Goal: Task Accomplishment & Management: Complete application form

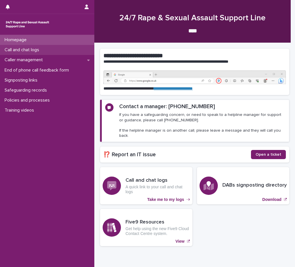
click at [41, 47] on p "Call and chat logs" at bounding box center [22, 49] width 41 height 5
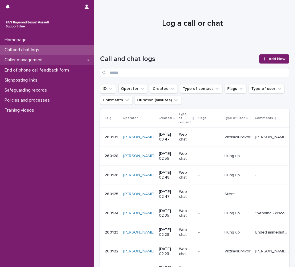
click at [51, 58] on div "Caller management" at bounding box center [47, 60] width 94 height 10
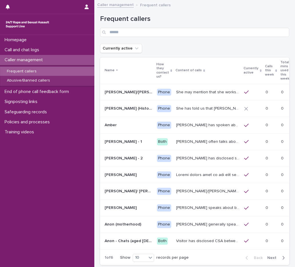
click at [265, 63] on p "Calls this week" at bounding box center [269, 70] width 9 height 15
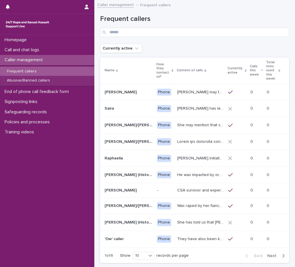
click at [255, 72] on p "Calls this week" at bounding box center [255, 70] width 10 height 15
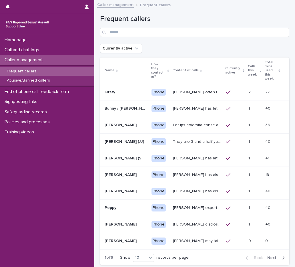
click at [210, 86] on td "Kirsty often talks about experiencing sexual violence by a family friend six ye…" at bounding box center [197, 92] width 53 height 17
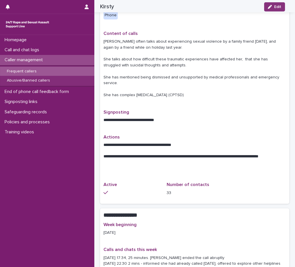
scroll to position [343, 0]
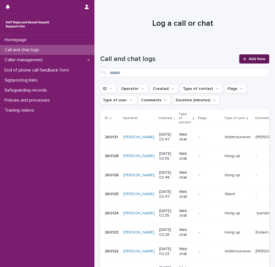
click at [244, 58] on div at bounding box center [246, 59] width 6 height 4
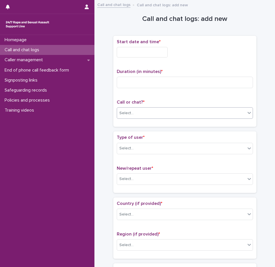
click at [129, 116] on div "Select..." at bounding box center [181, 112] width 128 height 9
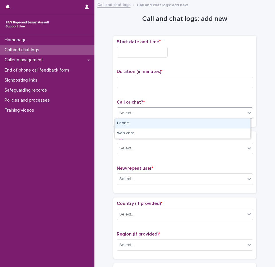
click at [133, 123] on div "Phone" at bounding box center [183, 123] width 136 height 10
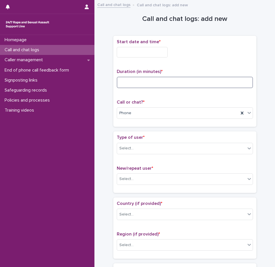
click at [137, 79] on input at bounding box center [185, 82] width 136 height 11
type input "*"
click at [138, 47] on input "text" at bounding box center [142, 52] width 51 height 11
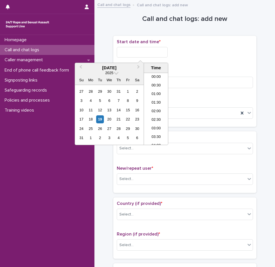
scroll to position [303, 0]
click at [159, 101] on li "19:00" at bounding box center [156, 100] width 24 height 9
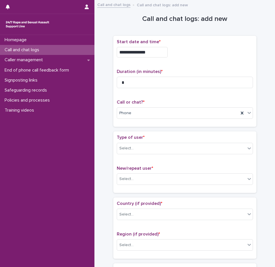
click at [152, 52] on input "**********" at bounding box center [142, 52] width 51 height 11
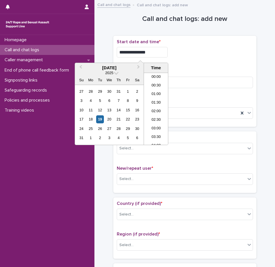
scroll to position [295, 0]
type input "**********"
click at [208, 70] on p "Duration (in minutes) *" at bounding box center [185, 71] width 136 height 5
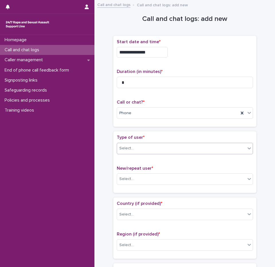
click at [134, 144] on div "Select..." at bounding box center [181, 148] width 128 height 9
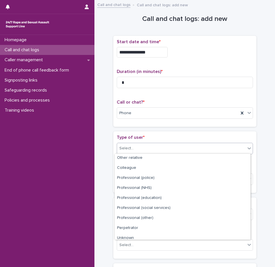
scroll to position [64, 0]
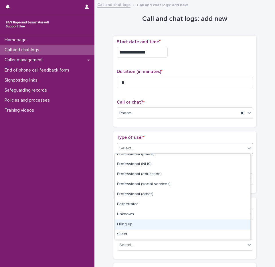
click at [132, 226] on div "Hung up" at bounding box center [183, 224] width 136 height 10
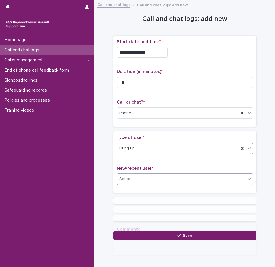
click at [136, 180] on div "Select..." at bounding box center [181, 178] width 128 height 9
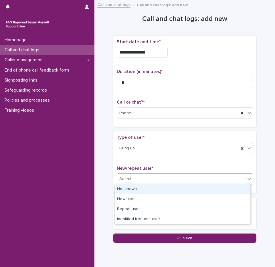
click at [139, 191] on div "Not known" at bounding box center [183, 189] width 136 height 10
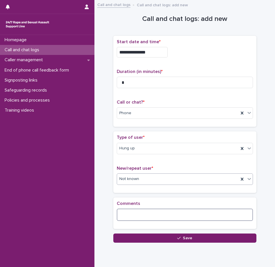
click at [134, 213] on textarea at bounding box center [185, 215] width 136 height 12
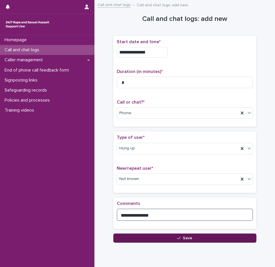
type textarea "**********"
click at [168, 235] on button "Save" at bounding box center [184, 237] width 143 height 9
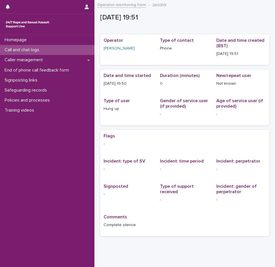
click at [29, 48] on p "Call and chat logs" at bounding box center [22, 49] width 41 height 5
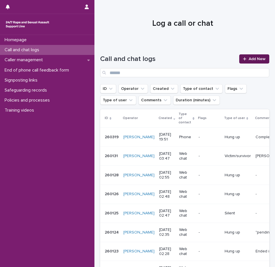
click at [249, 59] on span "Add New" at bounding box center [257, 59] width 17 height 4
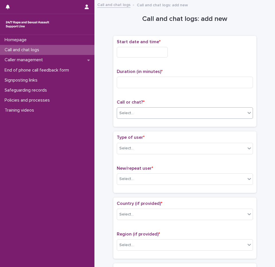
click at [124, 110] on div "Select..." at bounding box center [126, 113] width 14 height 6
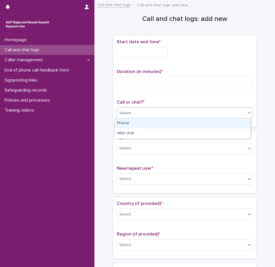
click at [130, 126] on div "Phone" at bounding box center [183, 123] width 136 height 10
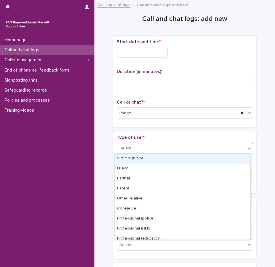
click at [132, 151] on div "Select..." at bounding box center [181, 148] width 128 height 9
click at [134, 162] on div "Victim/survivor" at bounding box center [183, 159] width 136 height 10
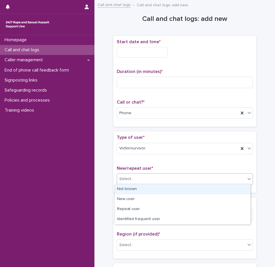
click at [133, 182] on div "Select..." at bounding box center [181, 178] width 128 height 9
click at [134, 191] on div "Not known" at bounding box center [183, 189] width 136 height 10
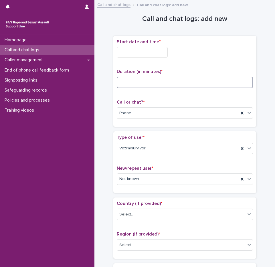
click at [142, 80] on input at bounding box center [185, 82] width 136 height 11
type input "**"
click at [142, 51] on input "text" at bounding box center [142, 52] width 51 height 11
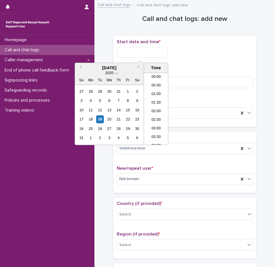
scroll to position [312, 0]
click at [152, 91] on li "19:00" at bounding box center [156, 91] width 24 height 9
click at [152, 54] on input "**********" at bounding box center [142, 52] width 51 height 11
type input "**********"
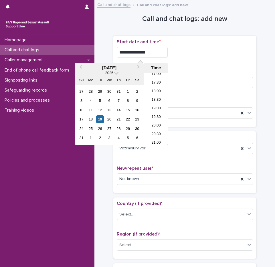
click at [191, 47] on div "**********" at bounding box center [185, 52] width 136 height 11
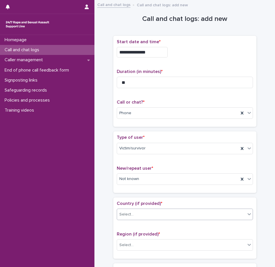
click at [132, 213] on div "Select..." at bounding box center [181, 214] width 128 height 9
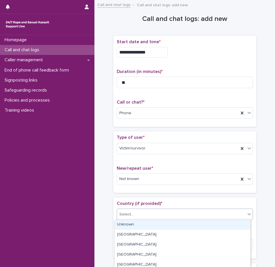
click at [132, 225] on div "Unknown" at bounding box center [183, 225] width 136 height 10
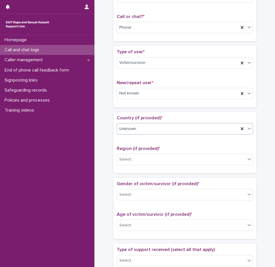
scroll to position [86, 0]
click at [137, 130] on div "Unknown" at bounding box center [178, 128] width 122 height 9
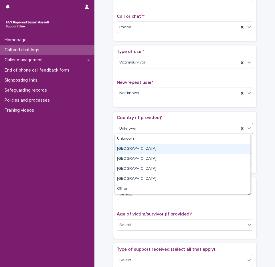
click at [131, 144] on div "[GEOGRAPHIC_DATA]" at bounding box center [183, 149] width 136 height 10
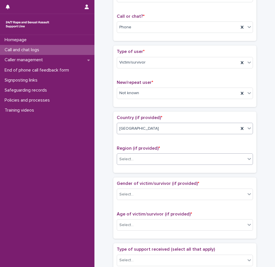
click at [130, 158] on div "Select..." at bounding box center [126, 159] width 14 height 6
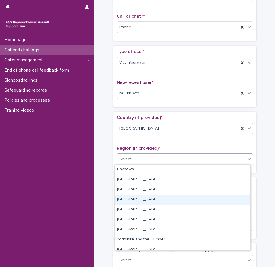
click at [136, 201] on div "[GEOGRAPHIC_DATA]" at bounding box center [183, 200] width 136 height 10
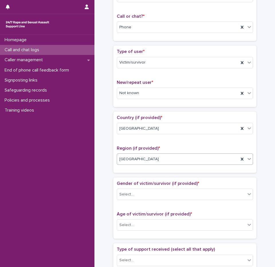
click at [140, 200] on div "Gender of victim/survivor (if provided) * Select..." at bounding box center [185, 193] width 136 height 24
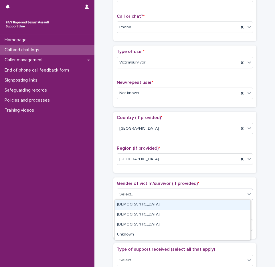
click at [134, 193] on input "text" at bounding box center [134, 193] width 1 height 5
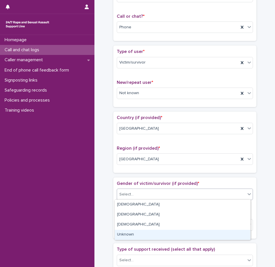
click at [135, 236] on div "Unknown" at bounding box center [183, 235] width 136 height 10
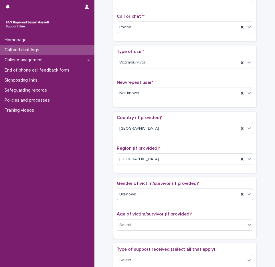
scroll to position [200, 0]
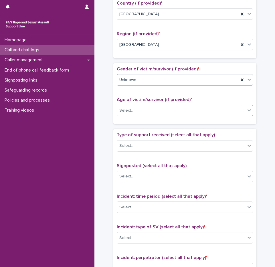
click at [127, 108] on div "Select..." at bounding box center [126, 111] width 14 height 6
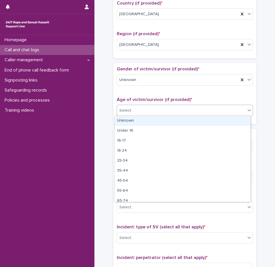
click at [130, 123] on div "Unknown" at bounding box center [183, 121] width 136 height 10
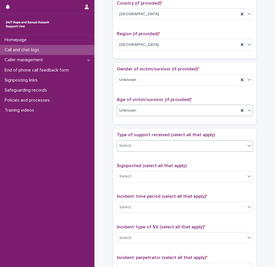
click at [136, 146] on div "Select..." at bounding box center [181, 145] width 128 height 9
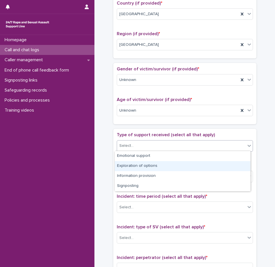
click at [146, 166] on div "Exploration of options" at bounding box center [183, 166] width 136 height 10
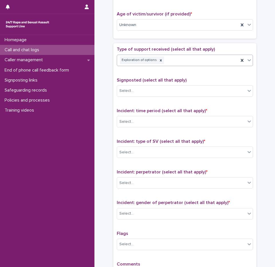
scroll to position [286, 0]
click at [186, 64] on div "Exploration of options" at bounding box center [178, 60] width 122 height 10
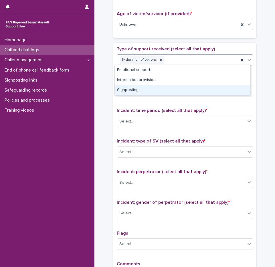
click at [145, 88] on div "Signposting" at bounding box center [183, 90] width 136 height 10
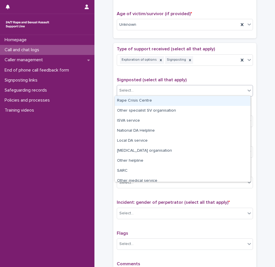
click at [141, 92] on div "Select..." at bounding box center [181, 90] width 128 height 9
click at [136, 102] on div "Rape Crisis Centre" at bounding box center [183, 101] width 136 height 10
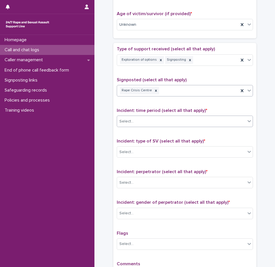
click at [132, 123] on div "Select..." at bounding box center [181, 121] width 128 height 9
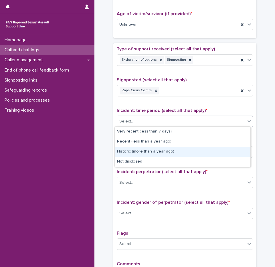
drag, startPoint x: 139, startPoint y: 158, endPoint x: 141, endPoint y: 154, distance: 3.6
click at [141, 154] on div "Historic (more than a year ago)" at bounding box center [183, 152] width 136 height 10
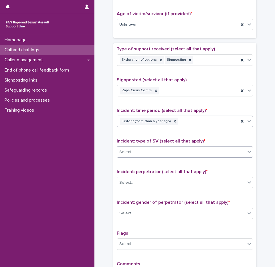
click at [142, 154] on div "Select..." at bounding box center [181, 151] width 128 height 9
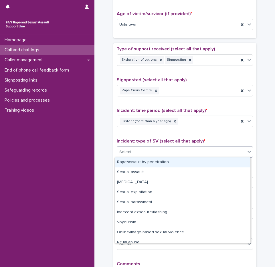
click at [144, 162] on div "Rape/assault by penetration" at bounding box center [183, 162] width 136 height 10
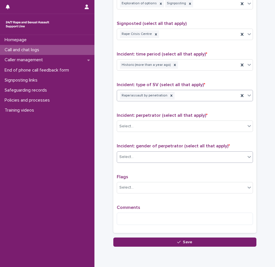
scroll to position [343, 0]
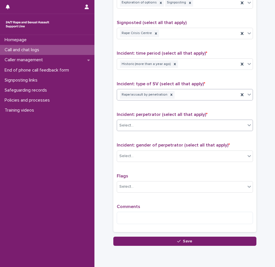
click at [133, 126] on div "Select..." at bounding box center [181, 125] width 128 height 9
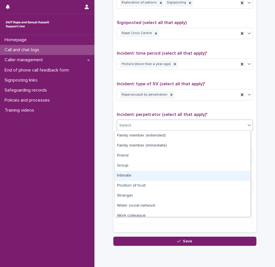
scroll to position [24, 0]
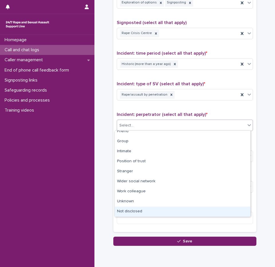
click at [145, 209] on div "Not disclosed" at bounding box center [183, 212] width 136 height 10
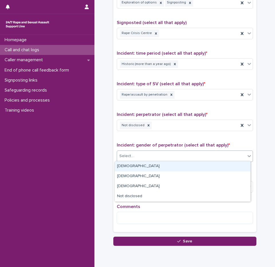
click at [134, 160] on div "Select..." at bounding box center [181, 155] width 128 height 9
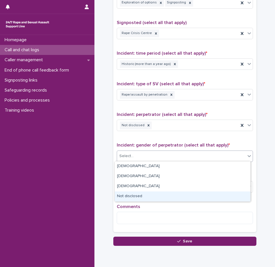
click at [136, 196] on div "Not disclosed" at bounding box center [183, 196] width 136 height 10
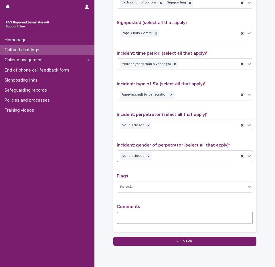
click at [147, 223] on textarea at bounding box center [185, 218] width 136 height 12
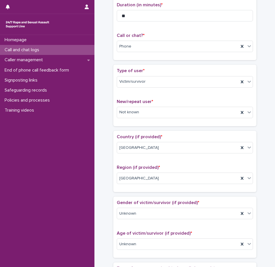
scroll to position [0, 0]
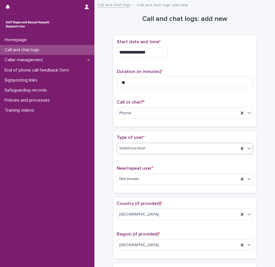
click at [134, 151] on div "Victim/survivor" at bounding box center [178, 148] width 122 height 9
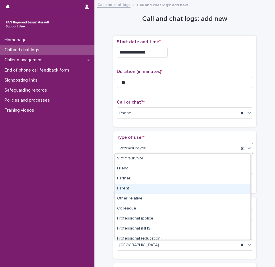
click at [127, 187] on div "Parent" at bounding box center [183, 189] width 136 height 10
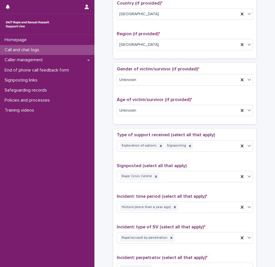
scroll to position [366, 0]
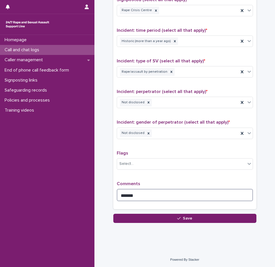
click at [145, 198] on textarea "******" at bounding box center [185, 195] width 136 height 12
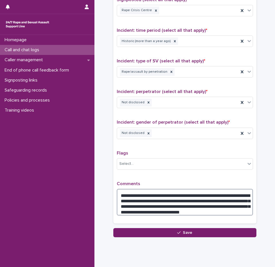
drag, startPoint x: 124, startPoint y: 209, endPoint x: 118, endPoint y: 210, distance: 6.3
click at [118, 210] on textarea "**********" at bounding box center [185, 202] width 136 height 27
click at [135, 209] on textarea "**********" at bounding box center [185, 202] width 136 height 27
type textarea "**********"
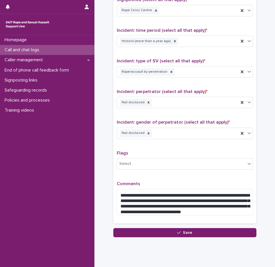
click at [168, 176] on div "**********" at bounding box center [185, 93] width 136 height 254
click at [158, 183] on p "Comments" at bounding box center [185, 183] width 136 height 5
click at [135, 174] on div "**********" at bounding box center [185, 93] width 136 height 254
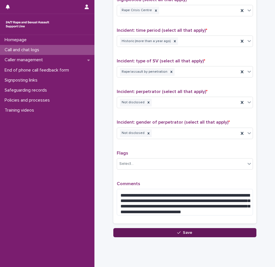
click at [186, 231] on span "Save" at bounding box center [187, 233] width 9 height 4
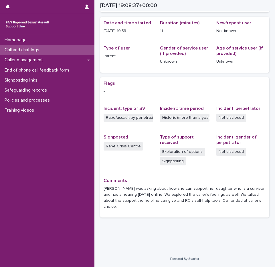
scroll to position [47, 0]
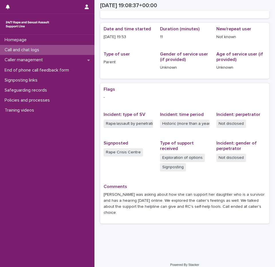
click at [46, 52] on div "Call and chat logs" at bounding box center [47, 50] width 94 height 10
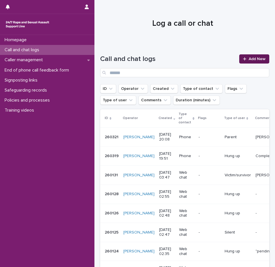
click at [251, 56] on link "Add New" at bounding box center [254, 58] width 30 height 9
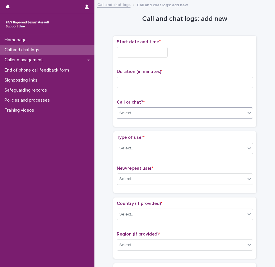
click at [157, 114] on div "Select..." at bounding box center [181, 112] width 128 height 9
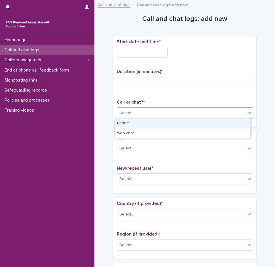
click at [146, 123] on div "Phone" at bounding box center [183, 123] width 136 height 10
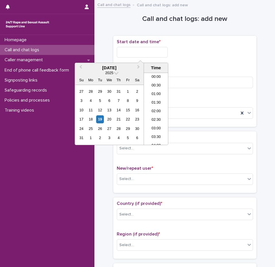
click at [137, 54] on input "text" at bounding box center [142, 52] width 51 height 11
click at [157, 108] on li "20:00" at bounding box center [156, 108] width 24 height 9
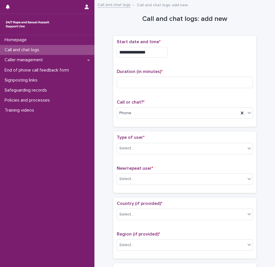
click at [156, 54] on input "**********" at bounding box center [142, 52] width 51 height 11
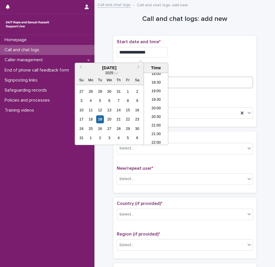
type input "**********"
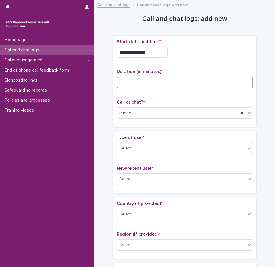
click at [192, 86] on input at bounding box center [185, 82] width 136 height 11
type input "*"
click at [130, 153] on div "Select..." at bounding box center [185, 148] width 136 height 11
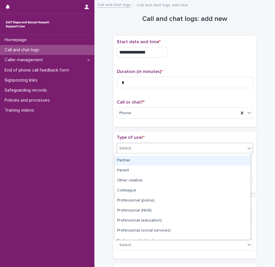
scroll to position [64, 0]
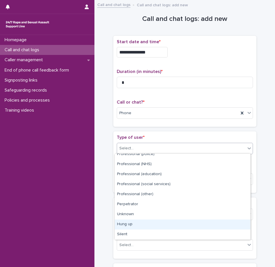
click at [132, 224] on div "Hung up" at bounding box center [183, 224] width 136 height 10
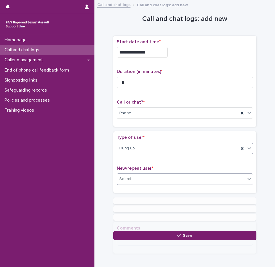
click at [136, 183] on div "Select..." at bounding box center [185, 178] width 136 height 11
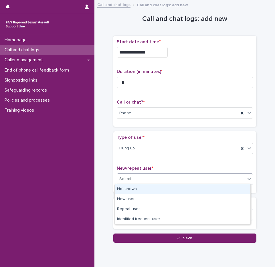
click at [140, 192] on div "Not known" at bounding box center [183, 189] width 136 height 10
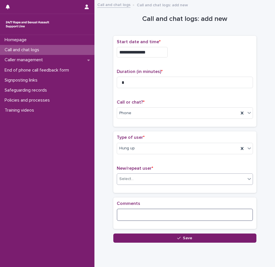
click at [129, 210] on textarea at bounding box center [185, 215] width 136 height 12
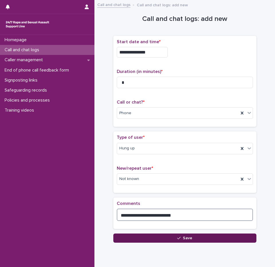
type textarea "**********"
click at [148, 235] on button "Save" at bounding box center [184, 237] width 143 height 9
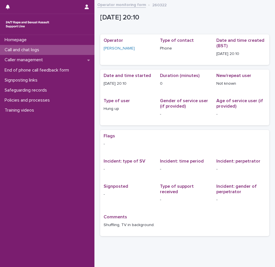
click at [50, 49] on div "Call and chat logs" at bounding box center [47, 50] width 94 height 10
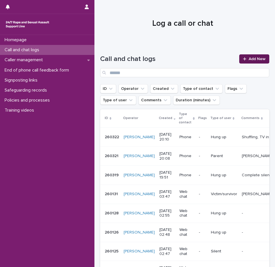
click at [243, 57] on icon at bounding box center [244, 59] width 3 height 4
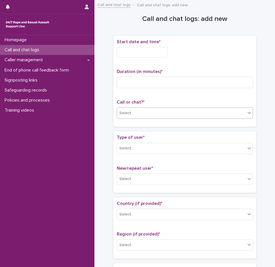
click at [144, 114] on div "Select..." at bounding box center [181, 112] width 128 height 9
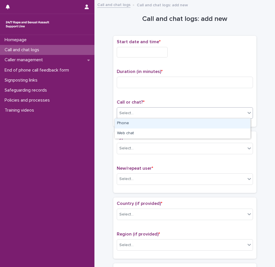
click at [130, 124] on div "Phone" at bounding box center [183, 123] width 136 height 10
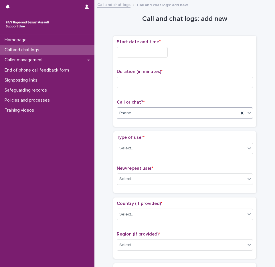
click at [131, 52] on input "text" at bounding box center [142, 52] width 51 height 11
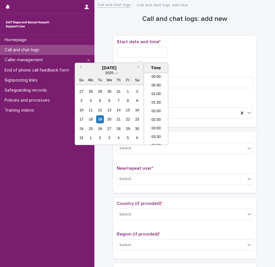
scroll to position [312, 0]
click at [158, 107] on li "20:00" at bounding box center [156, 108] width 24 height 9
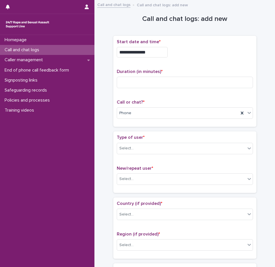
click at [155, 54] on input "**********" at bounding box center [142, 52] width 51 height 11
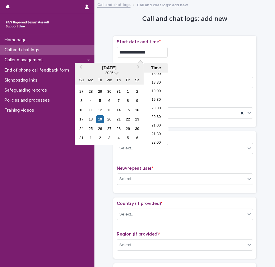
type input "**********"
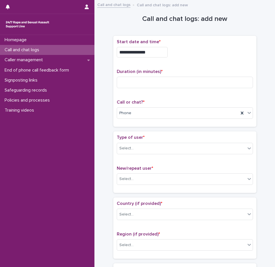
click at [203, 55] on div "**********" at bounding box center [185, 52] width 136 height 11
click at [170, 83] on input at bounding box center [185, 82] width 136 height 11
type input "*"
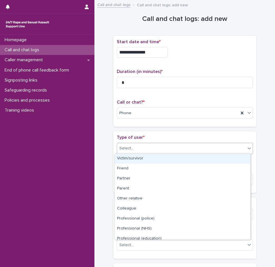
click at [134, 145] on div "Select..." at bounding box center [181, 148] width 128 height 9
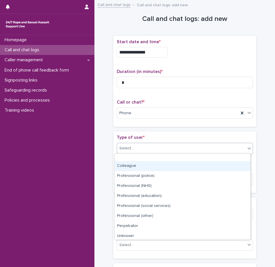
scroll to position [64, 0]
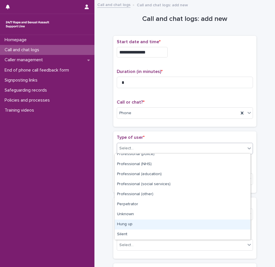
click at [139, 225] on div "Hung up" at bounding box center [183, 224] width 136 height 10
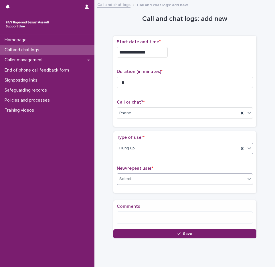
click at [134, 180] on input "text" at bounding box center [134, 178] width 1 height 5
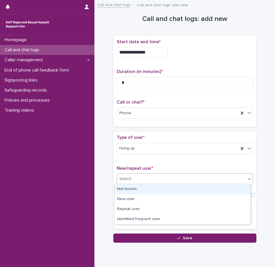
click at [133, 189] on div "Not known" at bounding box center [183, 189] width 136 height 10
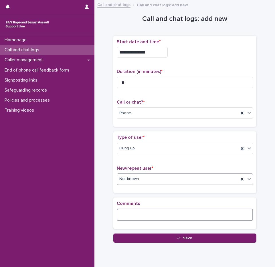
click at [130, 215] on textarea at bounding box center [185, 215] width 136 height 12
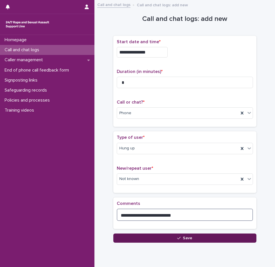
type textarea "**********"
click at [175, 240] on button "Save" at bounding box center [184, 237] width 143 height 9
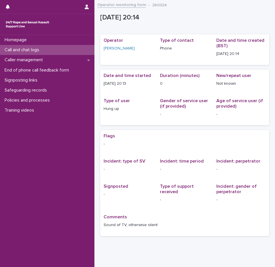
click at [22, 48] on p "Call and chat logs" at bounding box center [22, 49] width 41 height 5
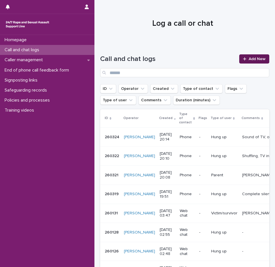
click at [250, 58] on span "Add New" at bounding box center [257, 59] width 17 height 4
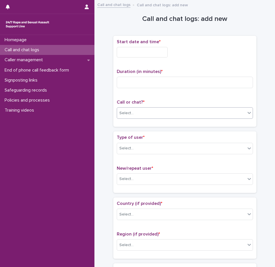
click at [131, 116] on div "Select..." at bounding box center [181, 112] width 128 height 9
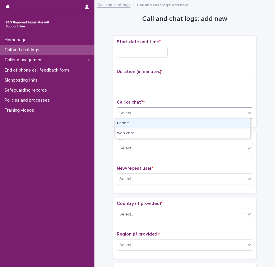
click at [134, 125] on div "Phone" at bounding box center [183, 123] width 136 height 10
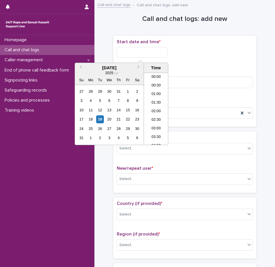
click at [144, 51] on input "text" at bounding box center [142, 52] width 51 height 11
click at [156, 100] on li "20:00" at bounding box center [156, 100] width 24 height 9
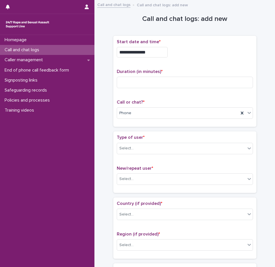
click at [156, 54] on input "**********" at bounding box center [142, 52] width 51 height 11
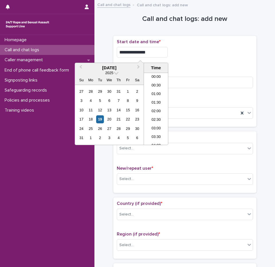
scroll to position [312, 0]
type input "**********"
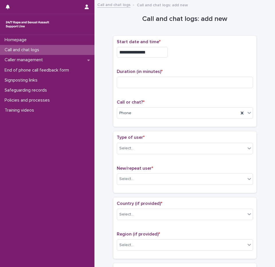
click at [208, 56] on div "**********" at bounding box center [185, 52] width 136 height 11
click at [175, 86] on input at bounding box center [185, 82] width 136 height 11
type input "**"
click at [125, 154] on div "Type of user * Select..." at bounding box center [185, 147] width 136 height 24
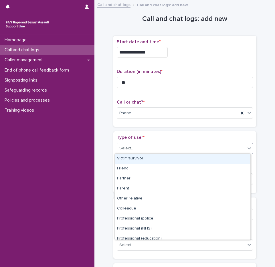
click at [130, 150] on div "Select..." at bounding box center [126, 148] width 14 height 6
click at [134, 162] on div "Victim/survivor" at bounding box center [183, 159] width 136 height 10
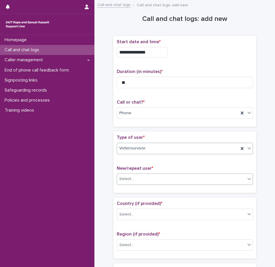
click at [134, 179] on input "text" at bounding box center [134, 178] width 1 height 5
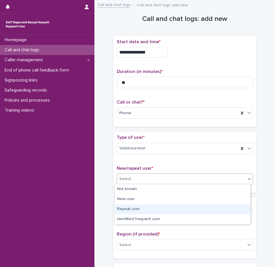
click at [139, 208] on div "Repeat user" at bounding box center [183, 209] width 136 height 10
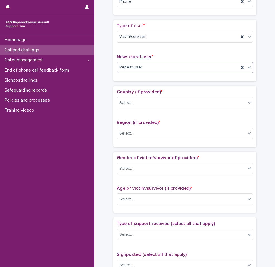
scroll to position [114, 0]
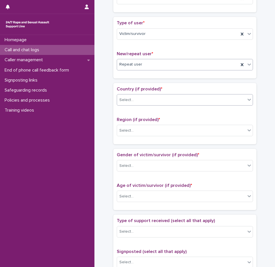
click at [129, 101] on div "Select..." at bounding box center [126, 100] width 14 height 6
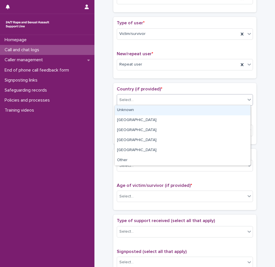
click at [128, 108] on div "Unknown" at bounding box center [183, 110] width 136 height 10
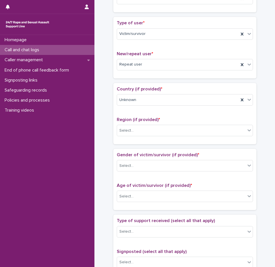
click at [129, 124] on div "Region (if provided) * Select..." at bounding box center [185, 129] width 136 height 24
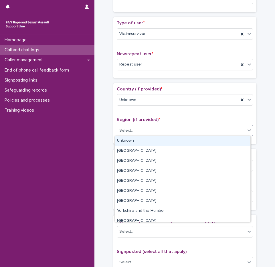
click at [130, 130] on div "Select..." at bounding box center [126, 131] width 14 height 6
click at [128, 141] on div "Unknown" at bounding box center [183, 141] width 136 height 10
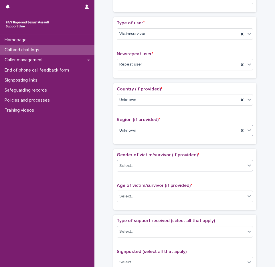
click at [130, 169] on div "Select..." at bounding box center [181, 165] width 128 height 9
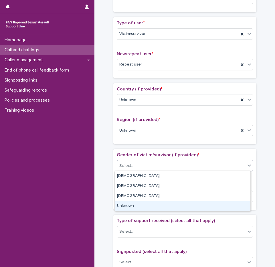
click at [138, 203] on div "Unknown" at bounding box center [183, 206] width 136 height 10
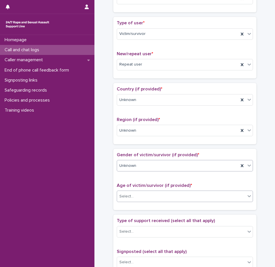
click at [133, 197] on div "Select..." at bounding box center [181, 196] width 128 height 9
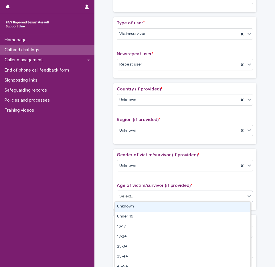
click at [131, 205] on div "Unknown" at bounding box center [183, 207] width 136 height 10
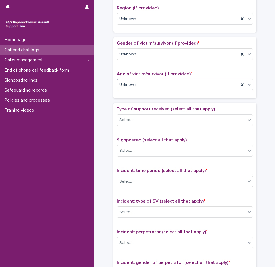
scroll to position [229, 0]
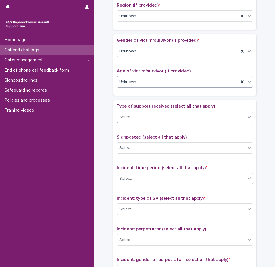
click at [134, 115] on div "Select..." at bounding box center [181, 116] width 128 height 9
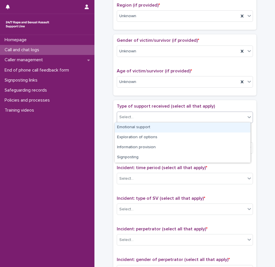
click at [130, 129] on div "Emotional support" at bounding box center [183, 127] width 136 height 10
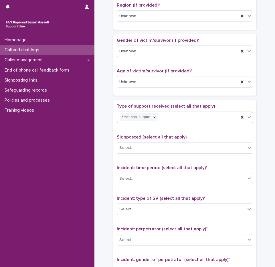
click at [185, 117] on div "Emotional support" at bounding box center [178, 117] width 122 height 10
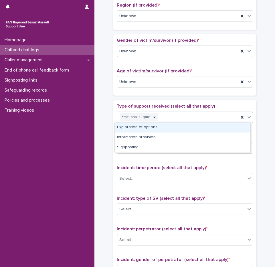
click at [156, 128] on div "Exploration of options" at bounding box center [183, 127] width 136 height 10
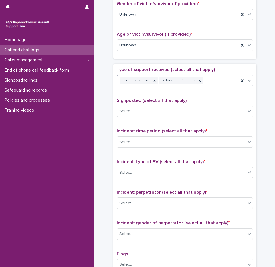
scroll to position [315, 0]
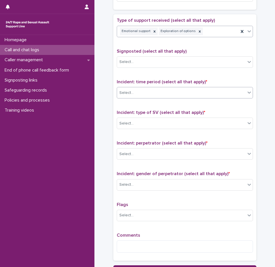
click at [141, 91] on div "Select..." at bounding box center [181, 92] width 128 height 9
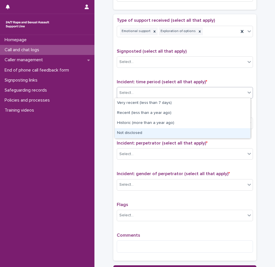
click at [134, 136] on div "Not disclosed" at bounding box center [183, 133] width 136 height 10
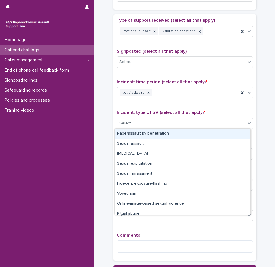
click at [134, 123] on input "text" at bounding box center [134, 122] width 1 height 5
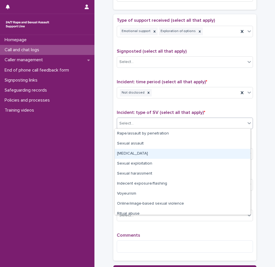
scroll to position [14, 0]
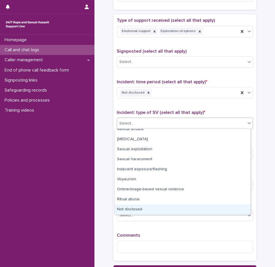
click at [133, 206] on div "Not disclosed" at bounding box center [183, 210] width 136 height 10
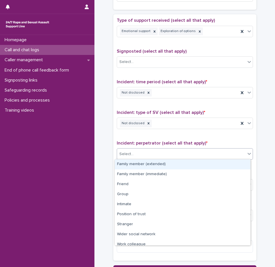
click at [134, 155] on input "text" at bounding box center [134, 153] width 1 height 5
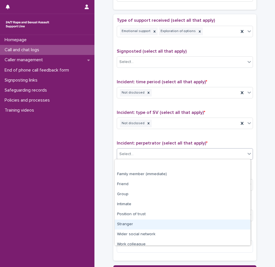
scroll to position [24, 0]
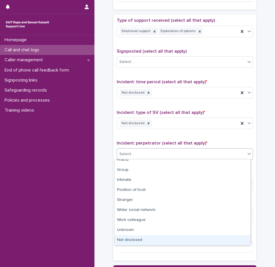
click at [130, 239] on div "Not disclosed" at bounding box center [183, 240] width 136 height 10
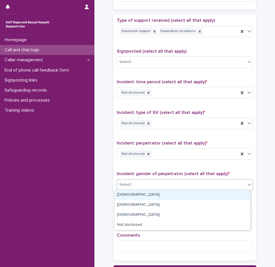
click at [136, 184] on div "Select..." at bounding box center [181, 184] width 128 height 9
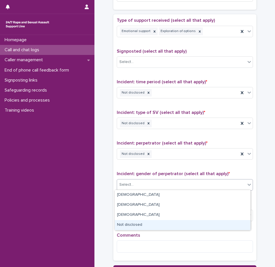
click at [141, 225] on div "Not disclosed" at bounding box center [183, 225] width 136 height 10
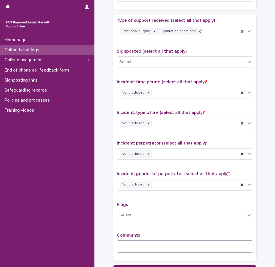
click at [144, 239] on div "Comments" at bounding box center [185, 245] width 136 height 25
click at [146, 243] on textarea at bounding box center [185, 246] width 136 height 12
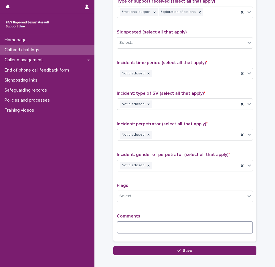
scroll to position [366, 0]
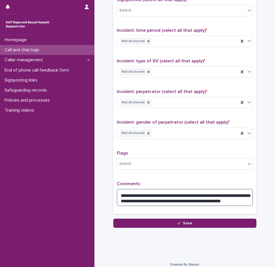
drag, startPoint x: 181, startPoint y: 194, endPoint x: 239, endPoint y: 199, distance: 58.6
click at [239, 199] on textarea "**********" at bounding box center [185, 197] width 136 height 17
click at [229, 201] on textarea "**********" at bounding box center [185, 197] width 136 height 17
click at [234, 200] on textarea "**********" at bounding box center [185, 197] width 136 height 17
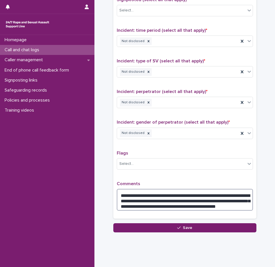
type textarea "**********"
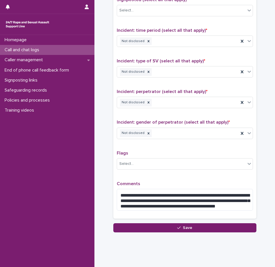
click at [209, 182] on p "Comments" at bounding box center [185, 183] width 136 height 5
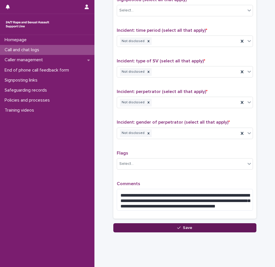
click at [169, 227] on button "Save" at bounding box center [184, 227] width 143 height 9
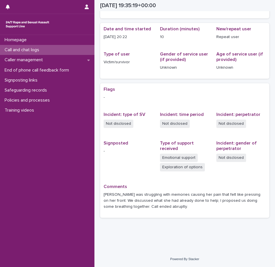
scroll to position [47, 0]
click at [40, 49] on p "Call and chat logs" at bounding box center [22, 49] width 41 height 5
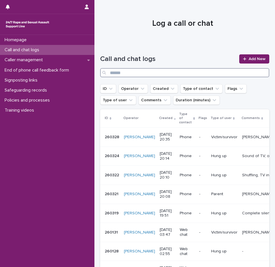
click at [136, 76] on input "Search" at bounding box center [184, 72] width 169 height 9
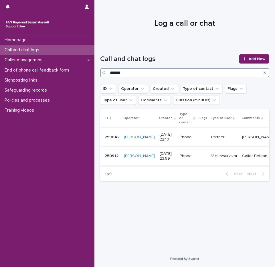
type input "******"
click at [180, 156] on p "Phone" at bounding box center [187, 156] width 15 height 5
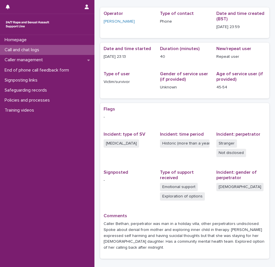
scroll to position [57, 0]
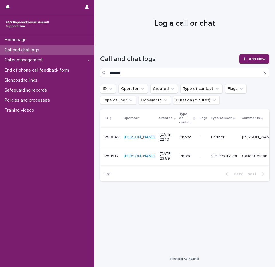
click at [180, 155] on p "Phone" at bounding box center [187, 156] width 15 height 5
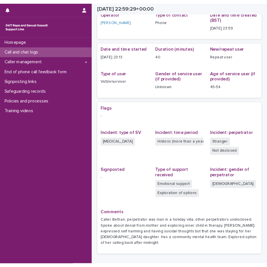
scroll to position [57, 0]
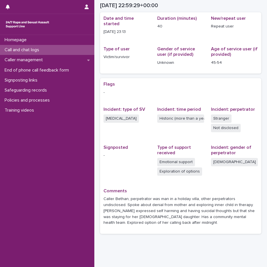
click at [38, 51] on p "Call and chat logs" at bounding box center [22, 49] width 41 height 5
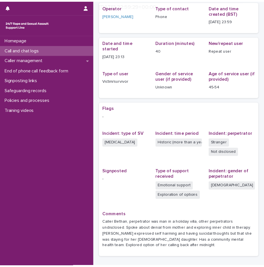
scroll to position [68, 0]
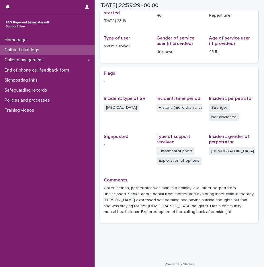
click at [49, 51] on div "Call and chat logs" at bounding box center [47, 50] width 94 height 10
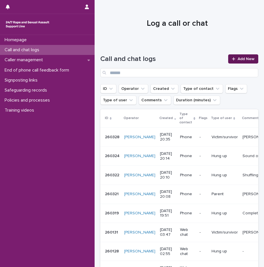
click at [228, 57] on link "Add New" at bounding box center [243, 58] width 30 height 9
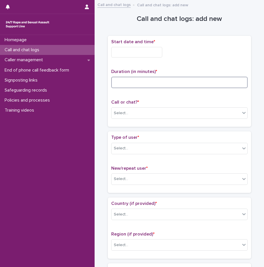
click at [126, 82] on input at bounding box center [179, 82] width 136 height 11
type input "**"
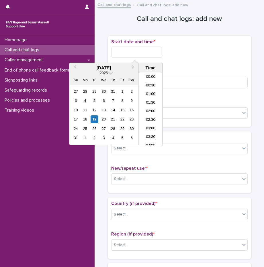
click at [135, 50] on input "text" at bounding box center [136, 52] width 51 height 11
click at [150, 80] on li "20:00" at bounding box center [150, 83] width 24 height 9
click at [148, 52] on input "**********" at bounding box center [136, 52] width 51 height 11
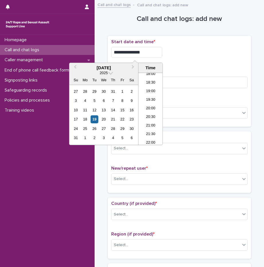
type input "**********"
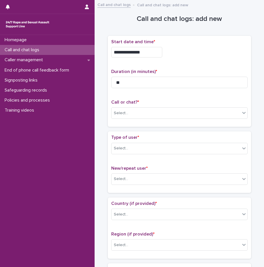
click at [197, 47] on div "**********" at bounding box center [179, 52] width 136 height 11
click at [142, 107] on div "Select..." at bounding box center [179, 112] width 136 height 11
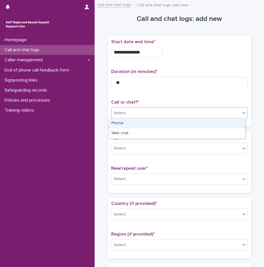
click at [127, 125] on div "Phone" at bounding box center [177, 123] width 136 height 10
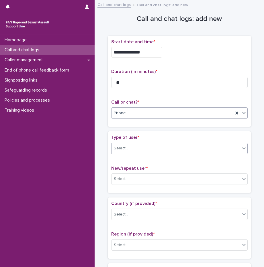
click at [134, 148] on div "Select..." at bounding box center [175, 148] width 128 height 9
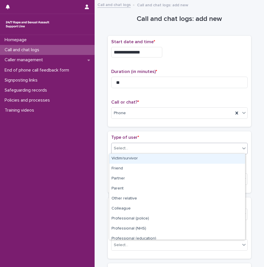
click at [133, 159] on div "Victim/survivor" at bounding box center [177, 159] width 136 height 10
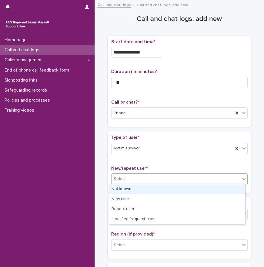
click at [129, 177] on div "Select..." at bounding box center [175, 178] width 128 height 9
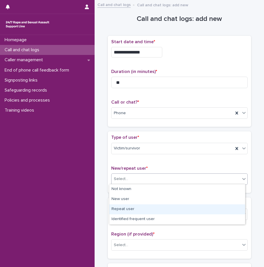
click at [126, 212] on div "Repeat user" at bounding box center [177, 209] width 136 height 10
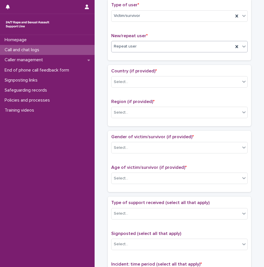
scroll to position [143, 0]
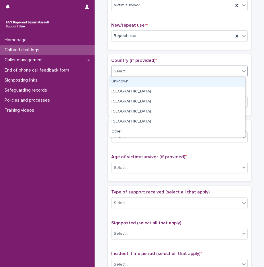
click at [126, 68] on div "Select..." at bounding box center [175, 71] width 128 height 9
click at [123, 80] on div "Unknown" at bounding box center [177, 82] width 136 height 10
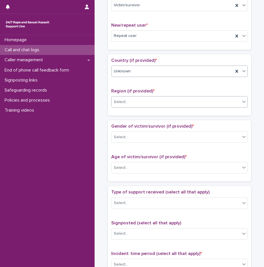
click at [127, 97] on div "Select..." at bounding box center [175, 101] width 128 height 9
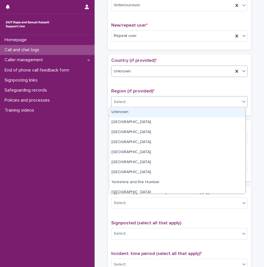
click at [126, 74] on div "Unknown" at bounding box center [172, 71] width 122 height 9
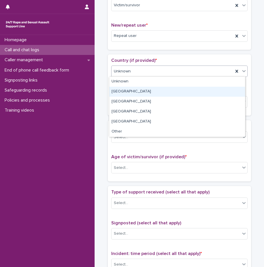
click at [126, 90] on div "[GEOGRAPHIC_DATA]" at bounding box center [177, 92] width 136 height 10
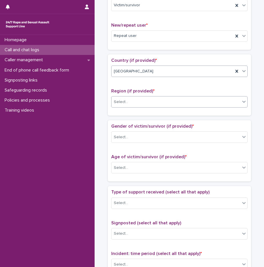
click at [124, 101] on div "Select..." at bounding box center [121, 102] width 14 height 6
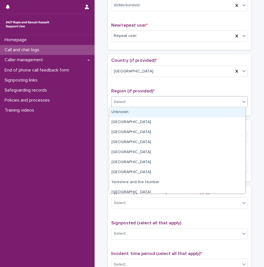
click at [127, 108] on div "Unknown" at bounding box center [177, 112] width 136 height 10
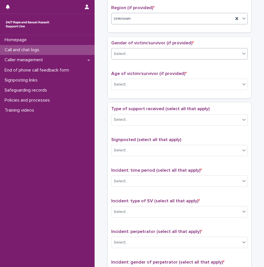
scroll to position [229, 0]
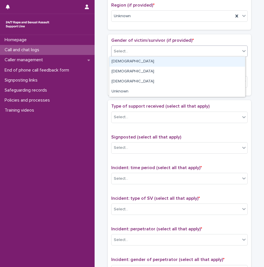
click at [128, 49] on div "Select..." at bounding box center [175, 51] width 128 height 9
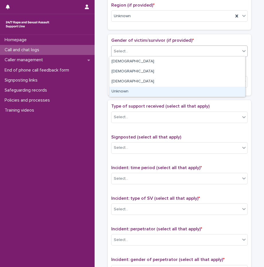
click at [127, 88] on div "Unknown" at bounding box center [177, 92] width 136 height 10
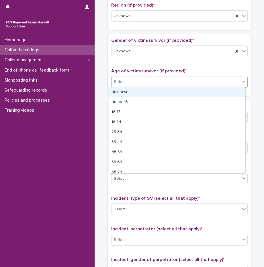
click at [124, 80] on div "Select..." at bounding box center [121, 82] width 14 height 6
click at [132, 93] on div "Unknown" at bounding box center [177, 92] width 136 height 10
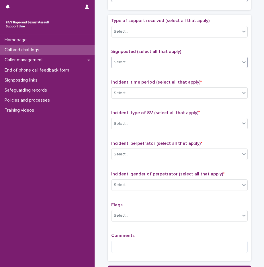
scroll to position [315, 0]
click at [128, 30] on div "Select..." at bounding box center [175, 31] width 128 height 9
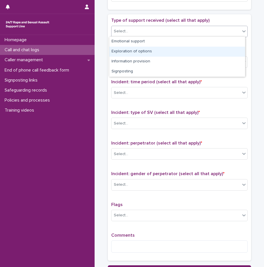
click at [136, 52] on div "Exploration of options" at bounding box center [177, 52] width 136 height 10
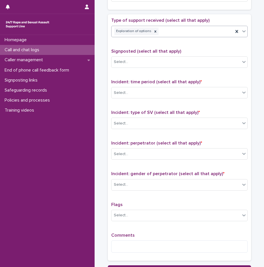
click at [166, 31] on div "Exploration of options" at bounding box center [172, 31] width 122 height 10
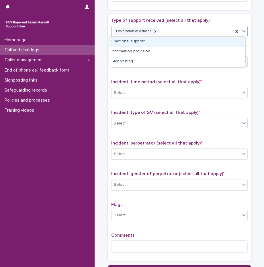
click at [158, 41] on div "Emotional support" at bounding box center [177, 42] width 136 height 10
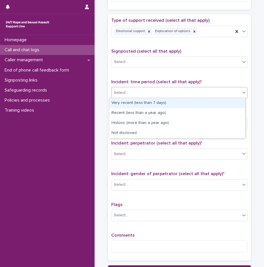
click at [130, 94] on div "Select..." at bounding box center [175, 92] width 128 height 9
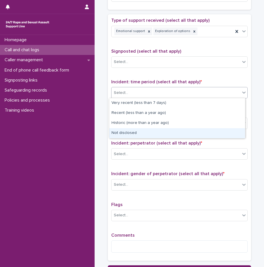
drag, startPoint x: 137, startPoint y: 107, endPoint x: 148, endPoint y: 130, distance: 25.9
click at [148, 130] on div "Not disclosed" at bounding box center [177, 133] width 136 height 10
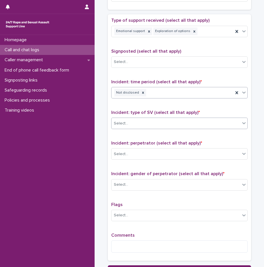
click at [125, 128] on body "**********" at bounding box center [132, 133] width 264 height 267
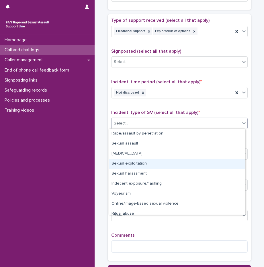
scroll to position [14, 0]
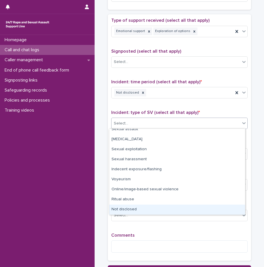
click at [137, 211] on div "Not disclosed" at bounding box center [177, 210] width 136 height 10
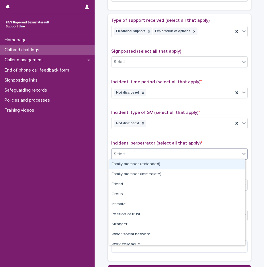
click at [118, 149] on div "Select..." at bounding box center [175, 153] width 128 height 9
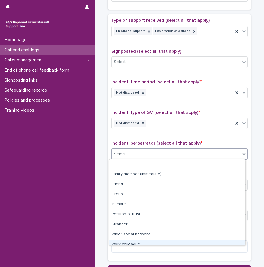
scroll to position [24, 0]
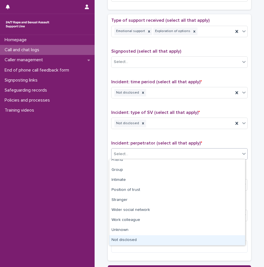
click at [137, 245] on div "Not disclosed" at bounding box center [177, 240] width 136 height 10
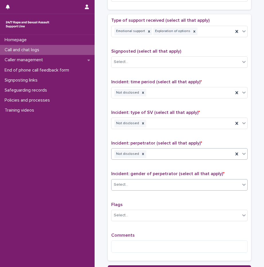
click at [124, 182] on div "Select..." at bounding box center [121, 185] width 14 height 6
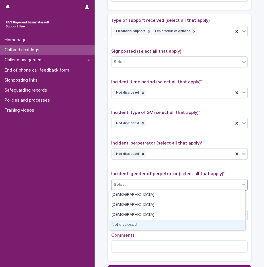
click at [129, 226] on div "Not disclosed" at bounding box center [177, 225] width 136 height 10
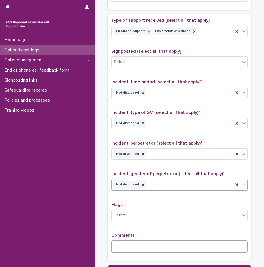
click at [137, 250] on textarea at bounding box center [179, 246] width 136 height 12
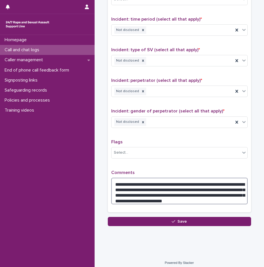
scroll to position [381, 0]
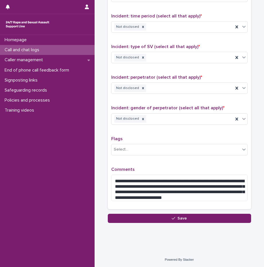
click at [234, 167] on p "Comments" at bounding box center [179, 169] width 136 height 5
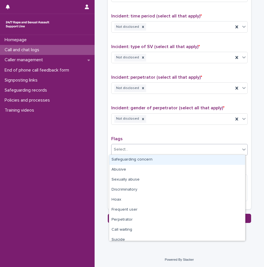
click at [167, 150] on div "Select..." at bounding box center [175, 149] width 128 height 9
click at [133, 161] on div "Safeguarding concern" at bounding box center [177, 160] width 136 height 10
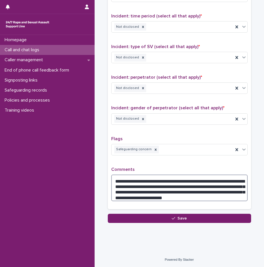
drag, startPoint x: 185, startPoint y: 186, endPoint x: 211, endPoint y: 186, distance: 26.3
click at [211, 186] on textarea "**********" at bounding box center [179, 188] width 136 height 27
click at [195, 194] on textarea "**********" at bounding box center [179, 188] width 136 height 27
click at [153, 190] on textarea "**********" at bounding box center [179, 188] width 136 height 27
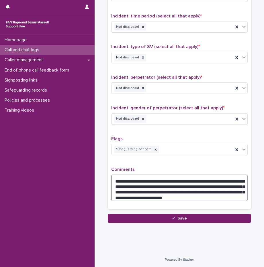
click at [153, 190] on textarea "**********" at bounding box center [179, 188] width 136 height 27
click at [154, 190] on textarea "**********" at bounding box center [179, 188] width 136 height 27
click at [170, 190] on textarea "**********" at bounding box center [179, 188] width 136 height 27
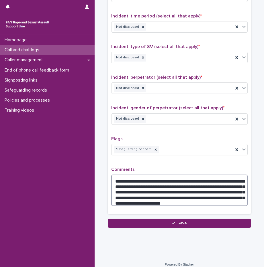
type textarea "**********"
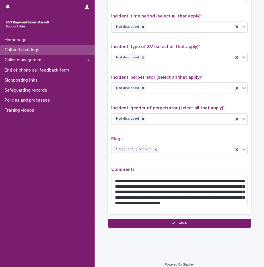
click at [176, 167] on p "Comments" at bounding box center [179, 169] width 136 height 5
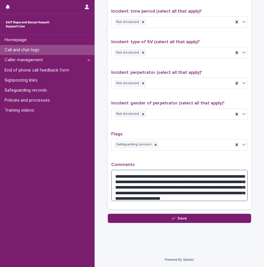
drag, startPoint x: 194, startPoint y: 196, endPoint x: 110, endPoint y: 174, distance: 86.5
click at [111, 174] on textarea "**********" at bounding box center [179, 185] width 136 height 31
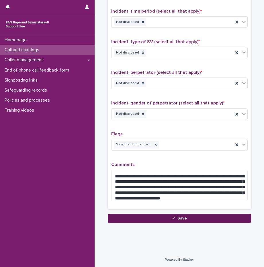
click at [188, 220] on button "Save" at bounding box center [179, 218] width 143 height 9
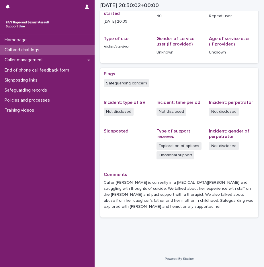
scroll to position [62, 0]
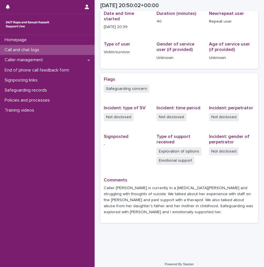
click at [125, 193] on p "Caller [PERSON_NAME] is currently in a [MEDICAL_DATA][PERSON_NAME] and struggli…" at bounding box center [179, 200] width 151 height 30
click at [40, 48] on p "Call and chat logs" at bounding box center [22, 49] width 41 height 5
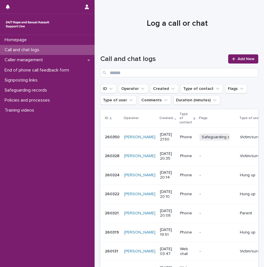
click at [160, 142] on p "[DATE] 21:50" at bounding box center [167, 137] width 15 height 10
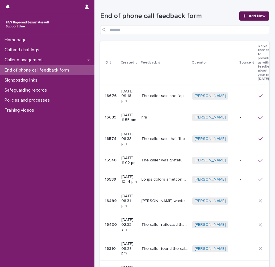
click at [254, 14] on span "Add New" at bounding box center [257, 16] width 17 height 4
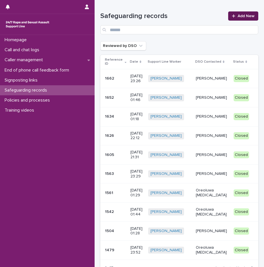
click at [241, 18] on span "Add New" at bounding box center [245, 16] width 17 height 4
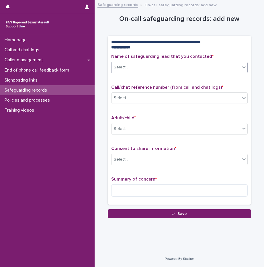
click at [140, 71] on div "Select..." at bounding box center [175, 67] width 128 height 9
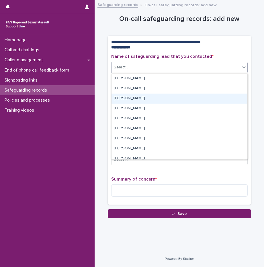
click at [135, 98] on div "Amanda Jones" at bounding box center [179, 99] width 136 height 10
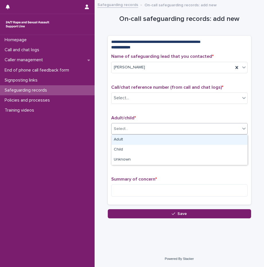
click at [143, 127] on div "Select..." at bounding box center [175, 128] width 128 height 9
click at [126, 141] on div "Adult" at bounding box center [179, 140] width 136 height 10
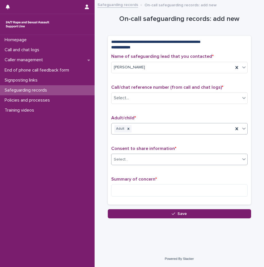
click at [127, 157] on div "Select..." at bounding box center [121, 159] width 14 height 6
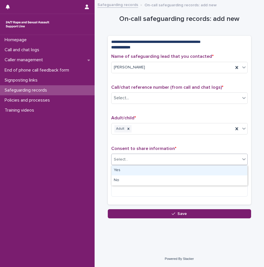
click at [124, 169] on div "Yes" at bounding box center [179, 170] width 136 height 10
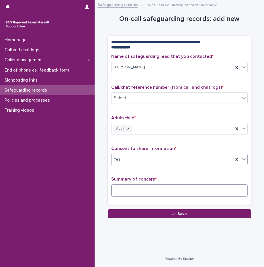
click at [128, 188] on textarea at bounding box center [179, 190] width 136 height 12
paste textarea "**********"
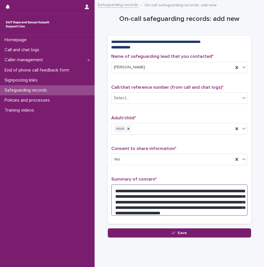
click at [176, 205] on textarea "**********" at bounding box center [179, 199] width 136 height 31
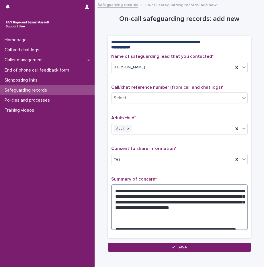
click at [194, 201] on textarea "**********" at bounding box center [179, 207] width 136 height 46
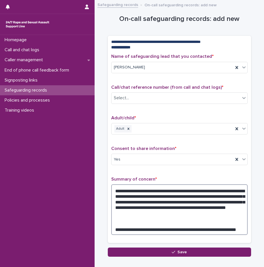
click at [196, 207] on textarea "**********" at bounding box center [179, 209] width 136 height 51
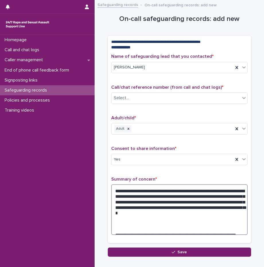
click at [154, 212] on textarea "**********" at bounding box center [179, 209] width 136 height 51
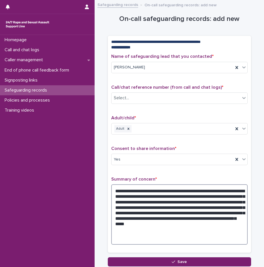
click at [156, 201] on textarea "**********" at bounding box center [179, 214] width 136 height 60
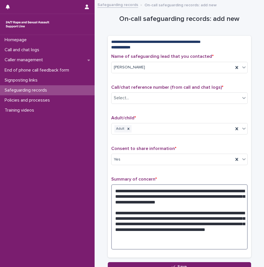
click at [187, 214] on textarea "**********" at bounding box center [179, 216] width 136 height 65
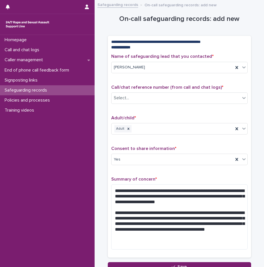
click at [177, 169] on div "Consent to share information * Yes" at bounding box center [179, 158] width 136 height 24
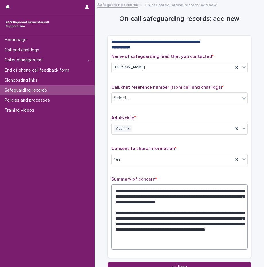
click at [232, 225] on textarea "**********" at bounding box center [179, 216] width 136 height 65
click at [229, 224] on textarea "**********" at bounding box center [179, 216] width 136 height 65
click at [124, 225] on textarea "**********" at bounding box center [179, 216] width 136 height 65
click at [215, 215] on textarea "**********" at bounding box center [179, 216] width 136 height 65
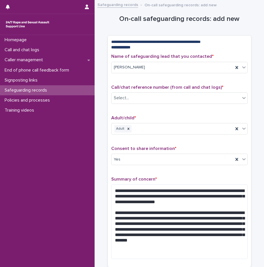
click at [197, 173] on div "**********" at bounding box center [179, 159] width 136 height 210
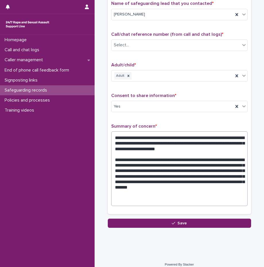
scroll to position [59, 0]
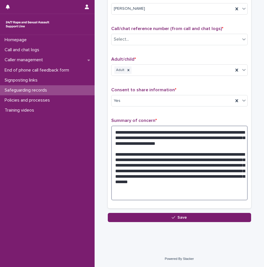
click at [168, 152] on textarea "**********" at bounding box center [179, 163] width 136 height 75
click at [170, 163] on textarea "**********" at bounding box center [179, 163] width 136 height 75
drag, startPoint x: 152, startPoint y: 150, endPoint x: 190, endPoint y: 159, distance: 38.9
click at [190, 159] on textarea "**********" at bounding box center [179, 163] width 136 height 75
click at [180, 167] on textarea "**********" at bounding box center [179, 163] width 136 height 75
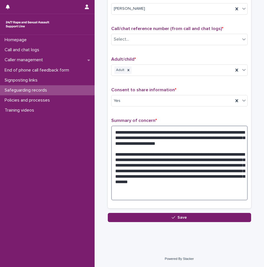
click at [166, 141] on textarea "**********" at bounding box center [179, 163] width 136 height 75
click at [127, 136] on textarea "**********" at bounding box center [179, 163] width 136 height 75
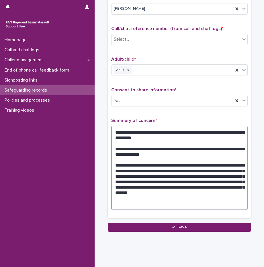
click at [138, 137] on textarea "**********" at bounding box center [179, 168] width 136 height 84
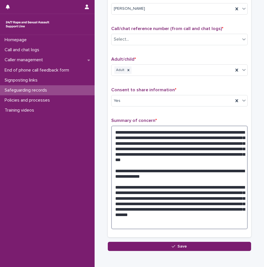
drag, startPoint x: 181, startPoint y: 155, endPoint x: 178, endPoint y: 146, distance: 8.9
click at [178, 146] on textarea "**********" at bounding box center [179, 178] width 136 height 104
click at [165, 160] on textarea "**********" at bounding box center [179, 178] width 136 height 104
click at [163, 146] on textarea "**********" at bounding box center [179, 178] width 136 height 104
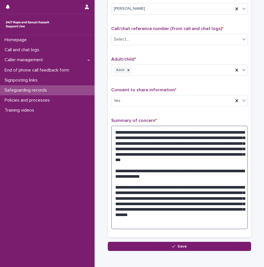
click at [163, 146] on textarea "**********" at bounding box center [179, 178] width 136 height 104
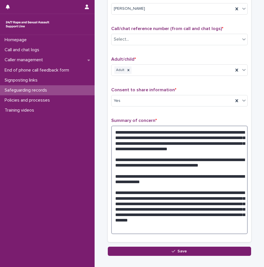
click at [210, 160] on textarea "**********" at bounding box center [179, 180] width 136 height 108
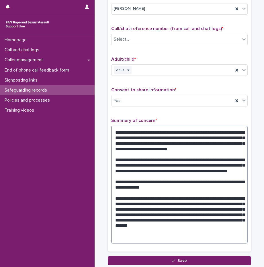
click at [137, 170] on textarea "**********" at bounding box center [179, 185] width 136 height 118
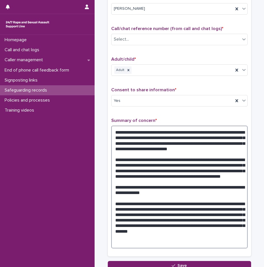
click at [173, 146] on textarea at bounding box center [179, 187] width 136 height 123
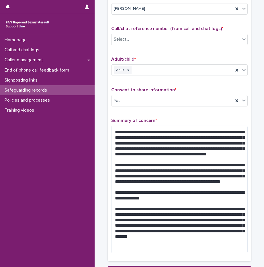
scroll to position [112, 0]
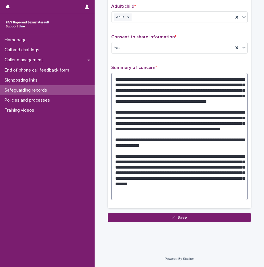
click at [144, 127] on textarea at bounding box center [179, 137] width 136 height 128
click at [209, 98] on textarea at bounding box center [179, 137] width 136 height 128
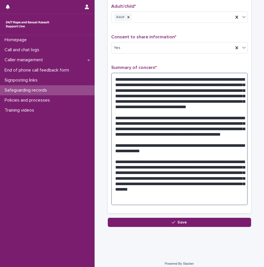
click at [171, 103] on textarea at bounding box center [179, 139] width 136 height 132
click at [144, 104] on textarea at bounding box center [179, 139] width 136 height 132
click at [158, 121] on textarea at bounding box center [179, 139] width 136 height 132
drag, startPoint x: 165, startPoint y: 133, endPoint x: 166, endPoint y: 115, distance: 18.1
click at [166, 115] on textarea at bounding box center [179, 139] width 136 height 132
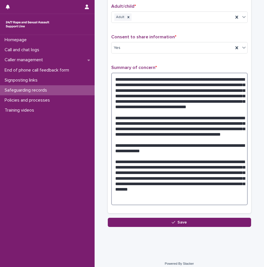
click at [166, 115] on textarea at bounding box center [179, 139] width 136 height 132
click at [169, 129] on textarea at bounding box center [179, 139] width 136 height 132
drag, startPoint x: 156, startPoint y: 133, endPoint x: 153, endPoint y: 113, distance: 20.5
click at [153, 113] on textarea at bounding box center [179, 139] width 136 height 132
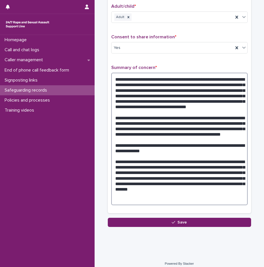
click at [153, 113] on textarea at bounding box center [179, 139] width 136 height 132
drag, startPoint x: 230, startPoint y: 112, endPoint x: 226, endPoint y: 111, distance: 4.2
click at [226, 111] on textarea at bounding box center [179, 139] width 136 height 132
drag, startPoint x: 122, startPoint y: 117, endPoint x: 112, endPoint y: 117, distance: 10.3
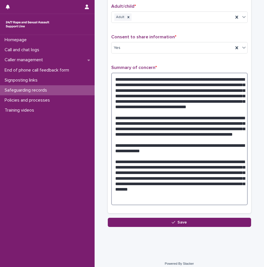
click at [112, 117] on textarea at bounding box center [179, 139] width 136 height 132
click at [150, 136] on textarea at bounding box center [179, 139] width 136 height 132
drag, startPoint x: 147, startPoint y: 148, endPoint x: 114, endPoint y: 140, distance: 33.5
click at [114, 140] on textarea at bounding box center [179, 139] width 136 height 132
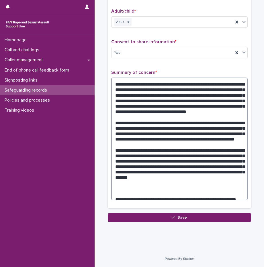
scroll to position [102, 0]
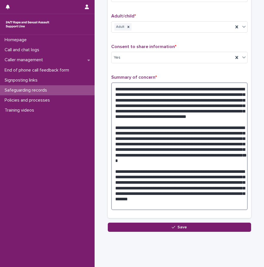
click at [118, 195] on textarea at bounding box center [179, 146] width 136 height 128
click at [130, 191] on textarea at bounding box center [179, 146] width 136 height 128
click at [150, 142] on textarea at bounding box center [179, 146] width 136 height 128
click at [114, 204] on textarea at bounding box center [179, 146] width 136 height 128
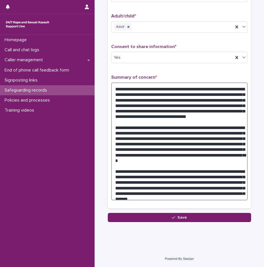
click at [183, 195] on textarea at bounding box center [179, 141] width 136 height 118
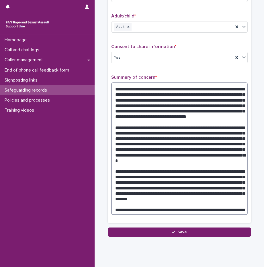
drag, startPoint x: 214, startPoint y: 204, endPoint x: 217, endPoint y: 210, distance: 6.7
click at [217, 210] on textarea at bounding box center [179, 148] width 136 height 132
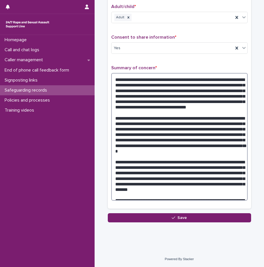
scroll to position [112, 0]
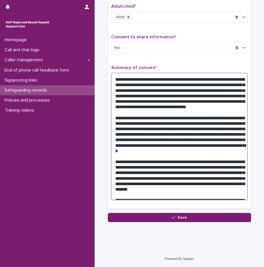
click at [119, 118] on textarea at bounding box center [179, 137] width 136 height 128
drag, startPoint x: 123, startPoint y: 118, endPoint x: 112, endPoint y: 118, distance: 10.9
click at [112, 118] on textarea at bounding box center [179, 137] width 136 height 128
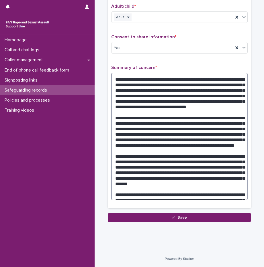
click at [157, 134] on textarea at bounding box center [179, 137] width 136 height 128
drag, startPoint x: 152, startPoint y: 121, endPoint x: 164, endPoint y: 142, distance: 24.4
click at [164, 142] on textarea at bounding box center [179, 137] width 136 height 128
click at [165, 142] on textarea at bounding box center [179, 137] width 136 height 128
drag, startPoint x: 173, startPoint y: 140, endPoint x: 177, endPoint y: 123, distance: 17.5
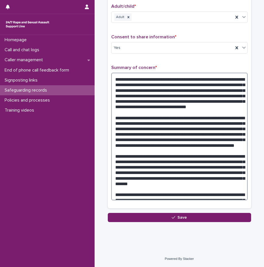
click at [177, 123] on textarea at bounding box center [179, 137] width 136 height 128
drag, startPoint x: 180, startPoint y: 177, endPoint x: 179, endPoint y: 162, distance: 15.5
click at [179, 162] on textarea at bounding box center [179, 137] width 136 height 128
click at [179, 168] on textarea at bounding box center [179, 137] width 136 height 128
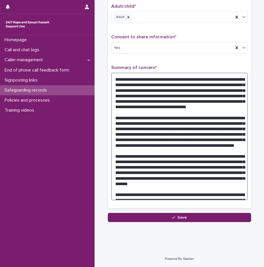
click at [223, 192] on textarea at bounding box center [179, 137] width 136 height 128
drag, startPoint x: 219, startPoint y: 193, endPoint x: 218, endPoint y: 186, distance: 6.7
click at [218, 186] on textarea at bounding box center [179, 137] width 136 height 128
click at [219, 193] on textarea at bounding box center [179, 137] width 136 height 128
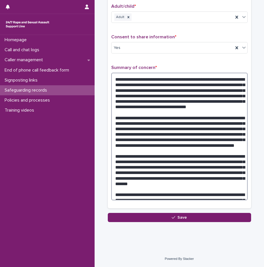
click at [219, 196] on textarea at bounding box center [179, 137] width 136 height 128
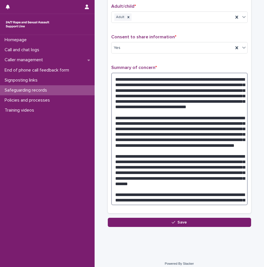
click at [213, 195] on textarea at bounding box center [179, 139] width 136 height 132
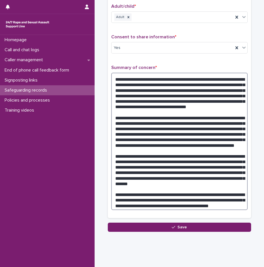
click at [179, 207] on textarea at bounding box center [179, 141] width 136 height 137
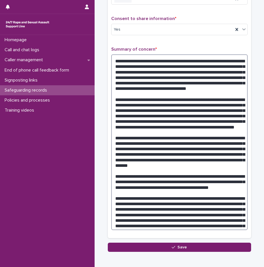
scroll to position [136, 0]
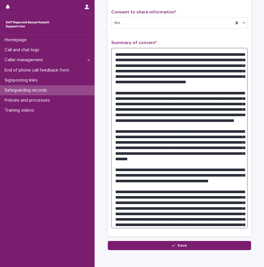
click at [157, 199] on textarea at bounding box center [179, 138] width 136 height 181
type textarea "**********"
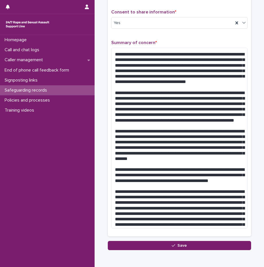
click at [103, 210] on div "**********" at bounding box center [179, 58] width 158 height 383
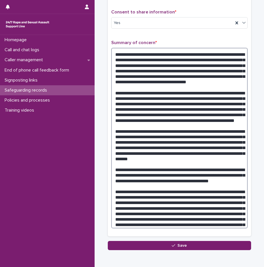
click at [133, 204] on textarea at bounding box center [179, 138] width 136 height 181
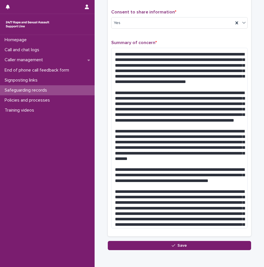
click at [102, 229] on div "**********" at bounding box center [179, 58] width 158 height 383
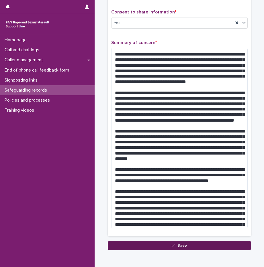
click at [187, 247] on button "Save" at bounding box center [179, 245] width 143 height 9
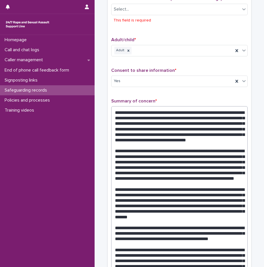
scroll to position [31, 0]
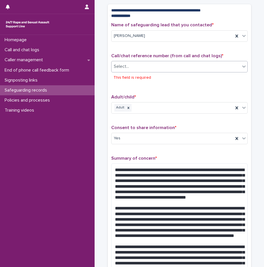
click at [128, 65] on div "Select..." at bounding box center [175, 66] width 128 height 9
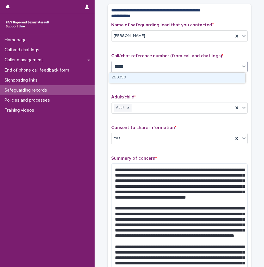
type input "******"
click at [134, 74] on div "260350" at bounding box center [177, 78] width 136 height 10
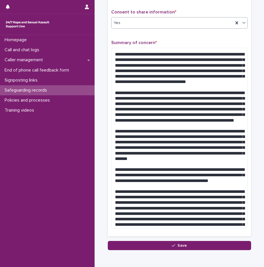
scroll to position [165, 0]
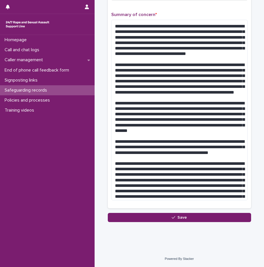
click at [108, 162] on div "Name of safeguarding lead that you contacted * Amanda Jones Call/chat reference…" at bounding box center [179, 48] width 143 height 319
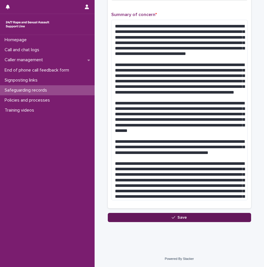
click at [163, 218] on button "Save" at bounding box center [179, 217] width 143 height 9
click at [163, 218] on div "Loading... Saving…" at bounding box center [179, 48] width 143 height 348
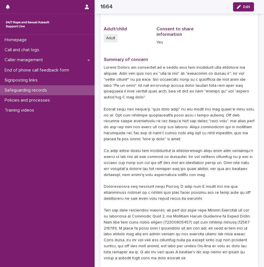
scroll to position [67, 0]
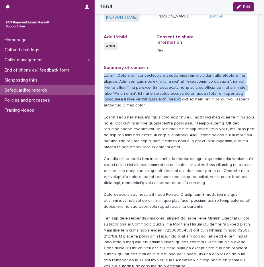
drag, startPoint x: 146, startPoint y: 66, endPoint x: 149, endPoint y: 100, distance: 33.3
click at [149, 100] on div "Summary of concern" at bounding box center [179, 169] width 151 height 209
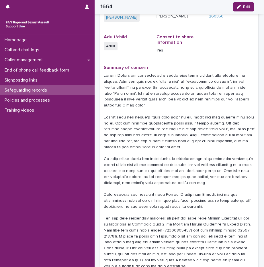
drag, startPoint x: 149, startPoint y: 100, endPoint x: 139, endPoint y: 105, distance: 11.1
click at [139, 105] on p at bounding box center [179, 171] width 151 height 196
click at [240, 7] on icon "button" at bounding box center [238, 7] width 4 height 4
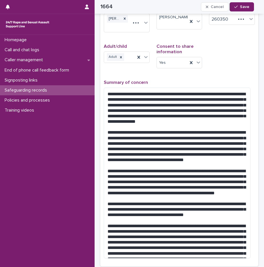
scroll to position [0, 0]
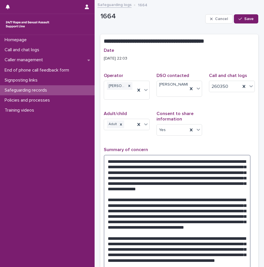
click at [241, 169] on textarea at bounding box center [177, 240] width 146 height 171
type textarea "**********"
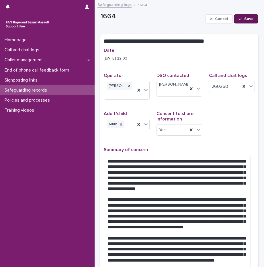
click at [239, 19] on div "button" at bounding box center [241, 19] width 6 height 4
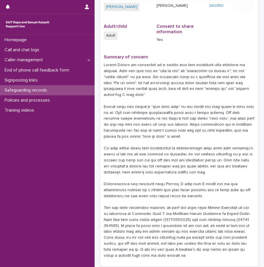
scroll to position [86, 0]
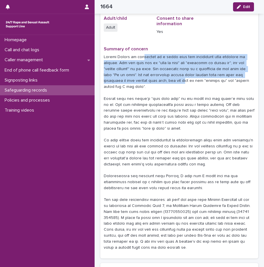
drag, startPoint x: 138, startPoint y: 56, endPoint x: 153, endPoint y: 80, distance: 29.1
click at [153, 80] on p at bounding box center [179, 152] width 151 height 196
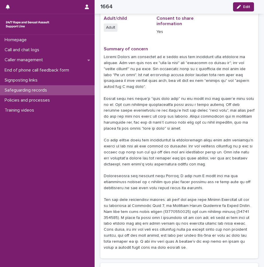
drag, startPoint x: 153, startPoint y: 80, endPoint x: 144, endPoint y: 85, distance: 10.1
click at [144, 85] on p at bounding box center [179, 152] width 151 height 196
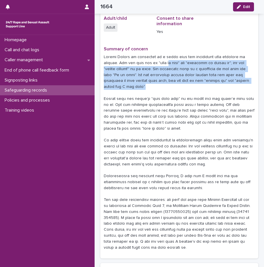
drag, startPoint x: 151, startPoint y: 82, endPoint x: 150, endPoint y: 65, distance: 17.2
click at [150, 65] on p at bounding box center [179, 152] width 151 height 196
drag, startPoint x: 150, startPoint y: 65, endPoint x: 143, endPoint y: 81, distance: 17.3
click at [144, 80] on p at bounding box center [179, 152] width 151 height 196
drag, startPoint x: 134, startPoint y: 86, endPoint x: 134, endPoint y: 69, distance: 17.2
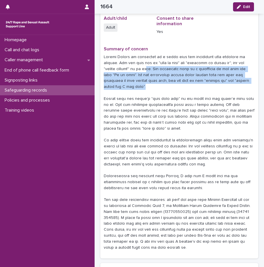
click at [134, 69] on p at bounding box center [179, 152] width 151 height 196
drag, startPoint x: 134, startPoint y: 69, endPoint x: 132, endPoint y: 83, distance: 13.8
click at [132, 83] on p at bounding box center [179, 152] width 151 height 196
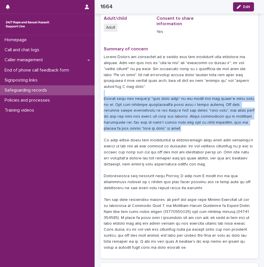
drag, startPoint x: 166, startPoint y: 90, endPoint x: 172, endPoint y: 126, distance: 36.5
click at [172, 126] on p at bounding box center [179, 152] width 151 height 196
drag, startPoint x: 172, startPoint y: 126, endPoint x: 171, endPoint y: 129, distance: 3.0
click at [171, 129] on p at bounding box center [179, 152] width 151 height 196
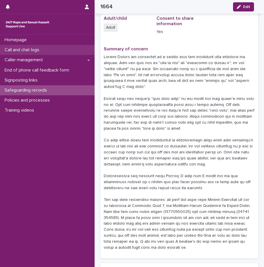
click at [29, 49] on p "Call and chat logs" at bounding box center [22, 49] width 41 height 5
